Goal: Transaction & Acquisition: Purchase product/service

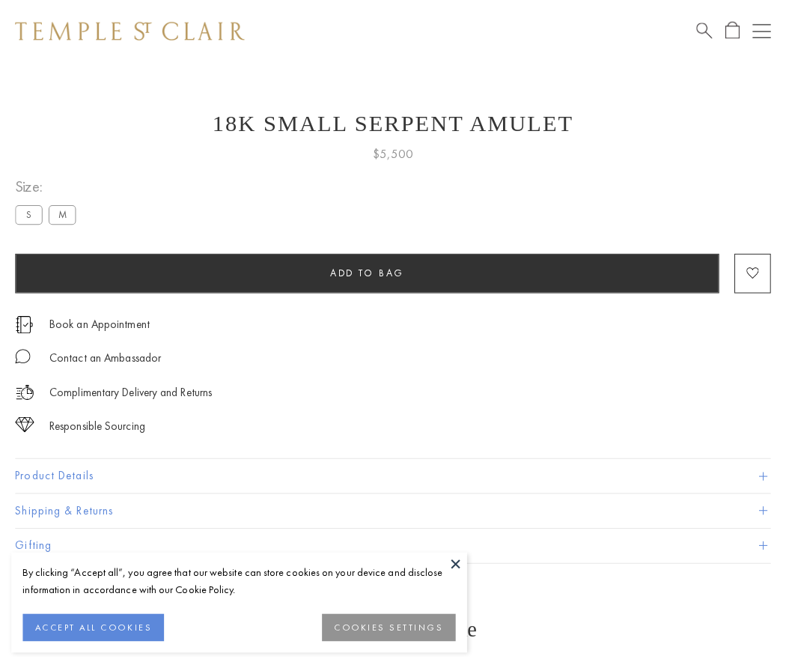
scroll to position [6, 0]
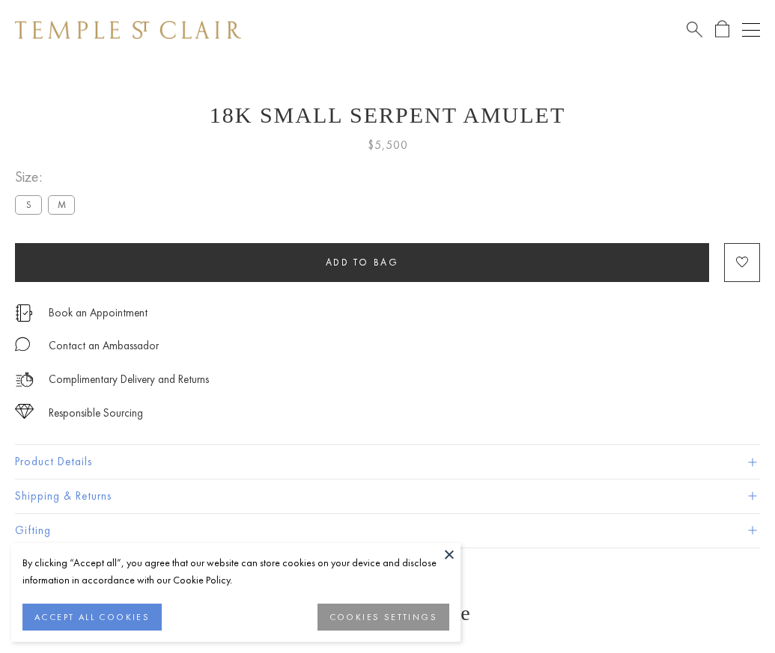
click at [361, 262] on span "Add to bag" at bounding box center [362, 262] width 73 height 13
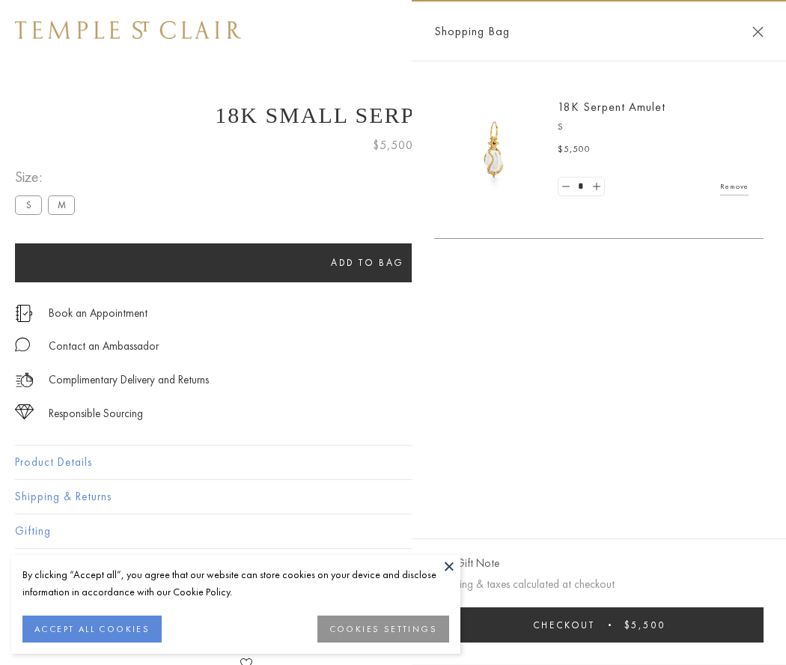
click at [595, 624] on span "Checkout" at bounding box center [564, 624] width 62 height 13
